Goal: Task Accomplishment & Management: Use online tool/utility

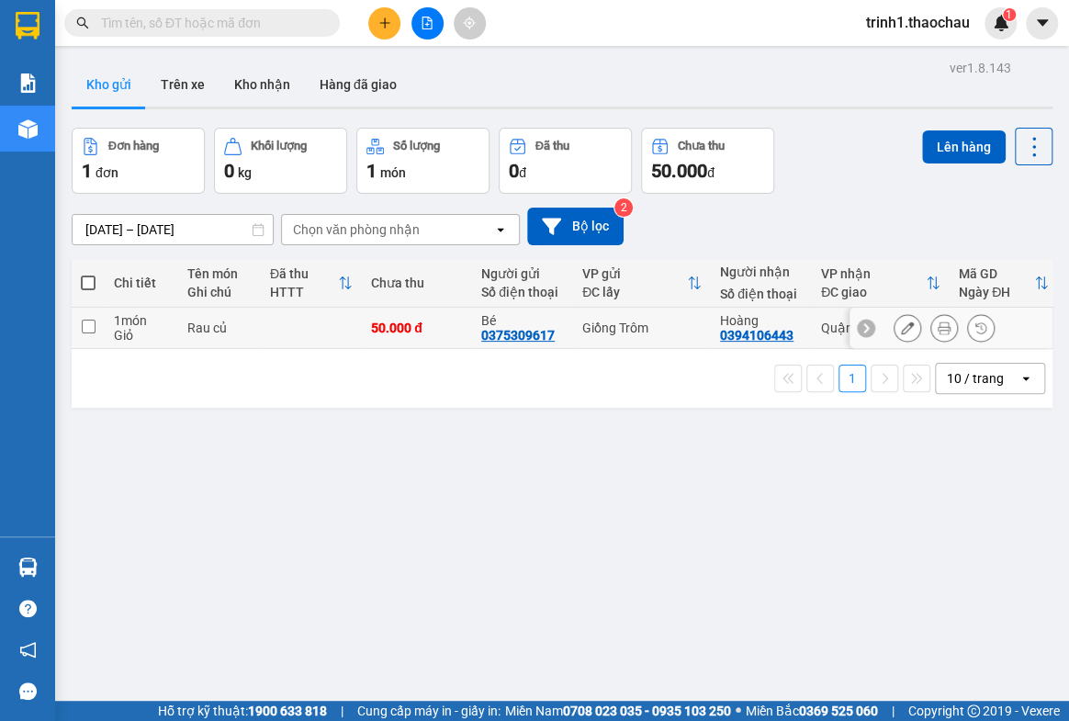
click at [191, 331] on div "Rau củ" at bounding box center [219, 327] width 64 height 15
checkbox input "true"
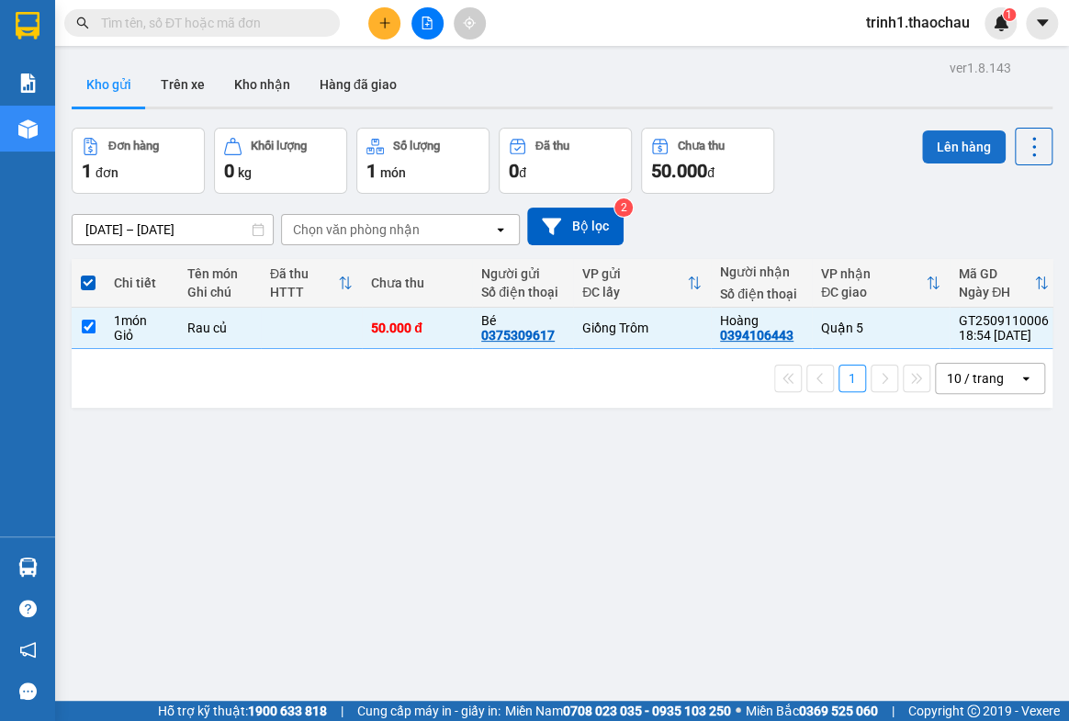
click at [955, 140] on button "Lên hàng" at bounding box center [964, 146] width 84 height 33
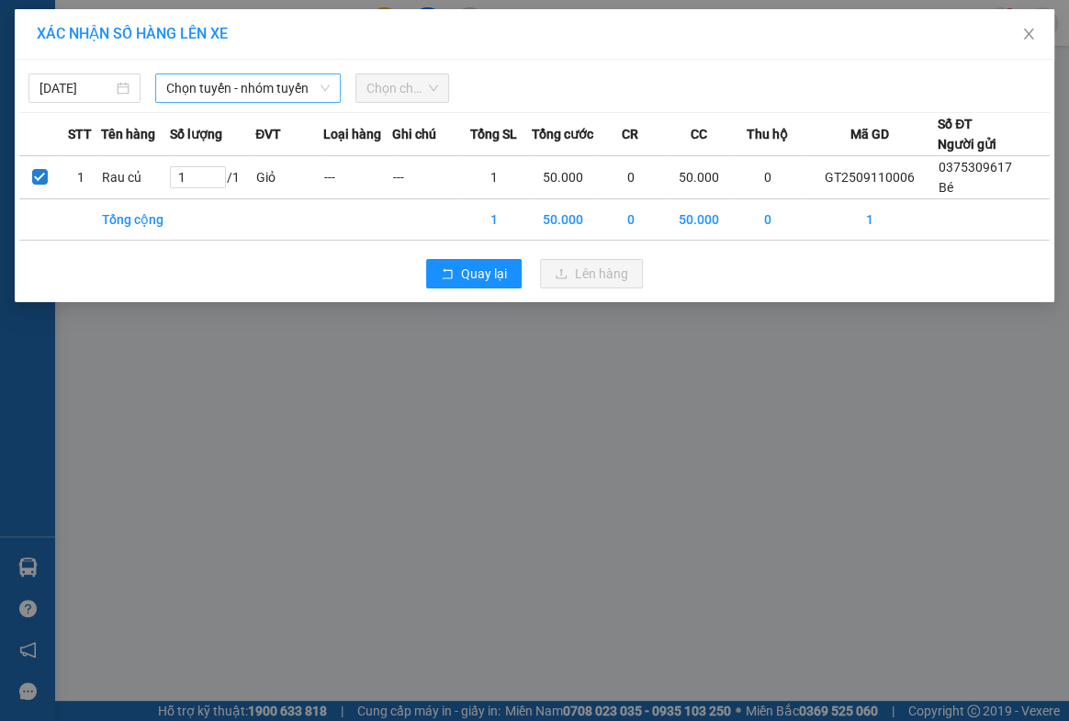
click at [219, 96] on span "Chọn tuyến - nhóm tuyến" at bounding box center [247, 88] width 163 height 28
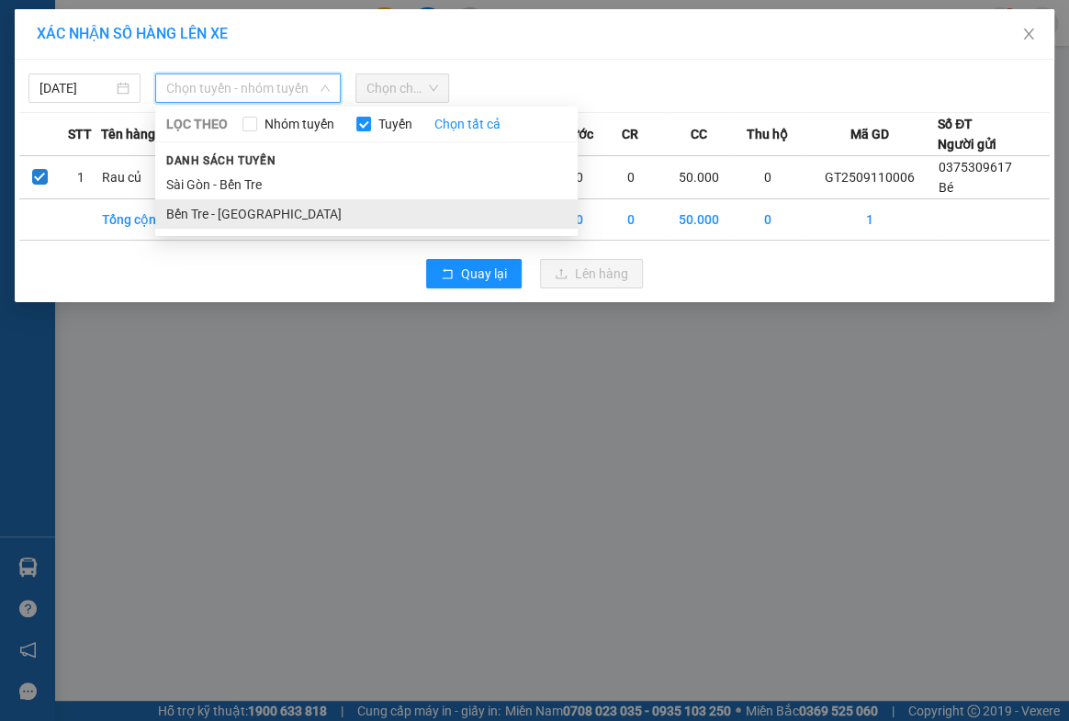
click at [229, 213] on li "Bến Tre - [GEOGRAPHIC_DATA]" at bounding box center [366, 213] width 422 height 29
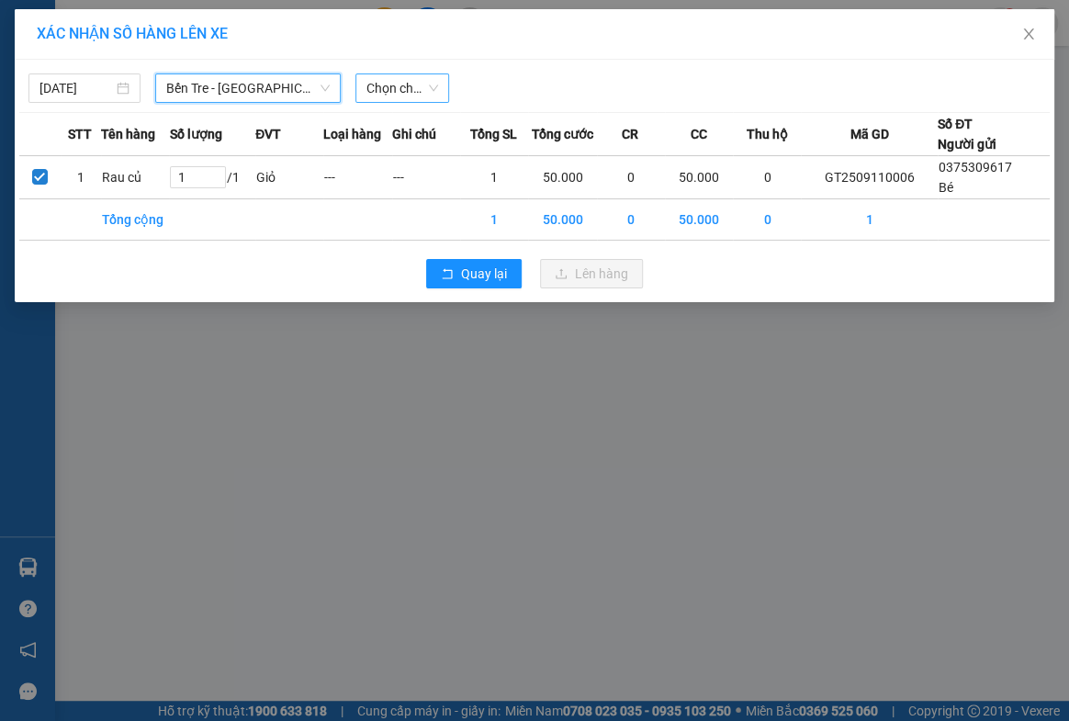
click at [384, 92] on span "Chọn chuyến" at bounding box center [402, 88] width 73 height 28
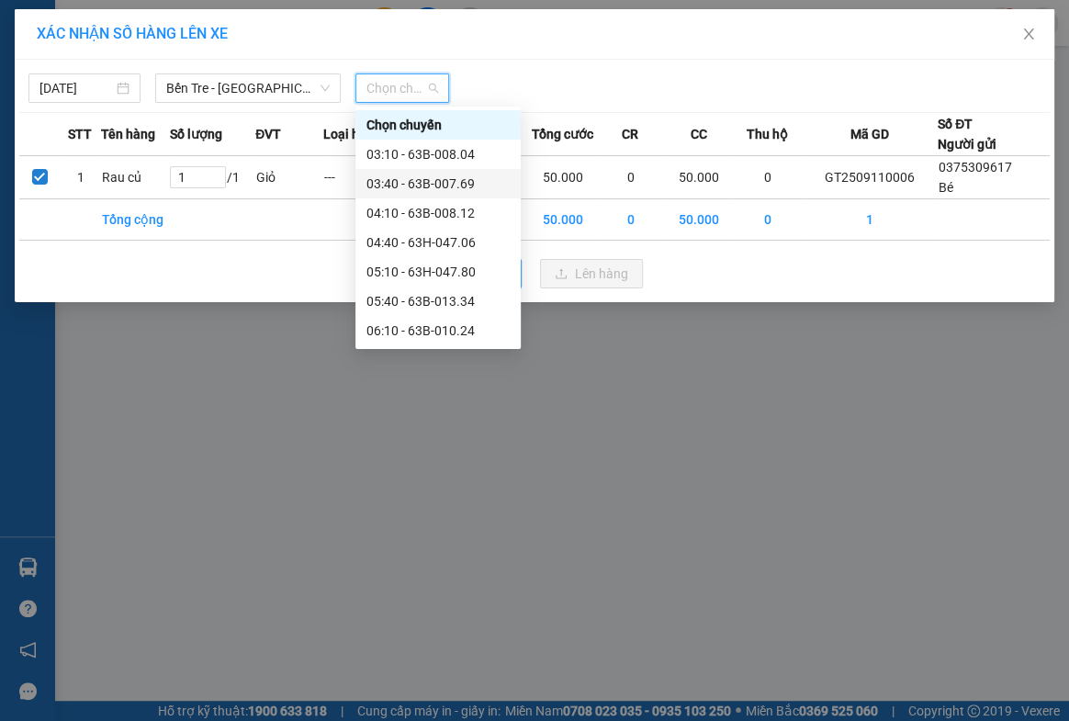
click at [396, 186] on div "03:40 - 63B-007.69" at bounding box center [437, 184] width 143 height 20
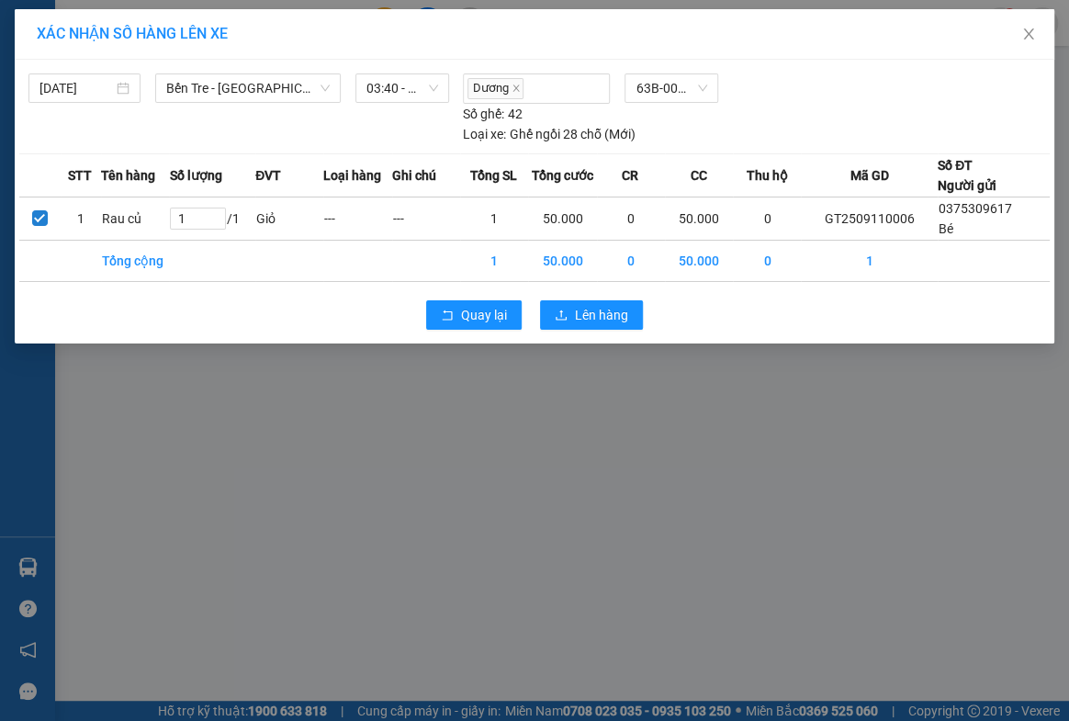
click at [606, 329] on div "Quay lại Lên hàng" at bounding box center [534, 315] width 1030 height 48
click at [606, 319] on span "Lên hàng" at bounding box center [601, 315] width 53 height 20
